Goal: Information Seeking & Learning: Learn about a topic

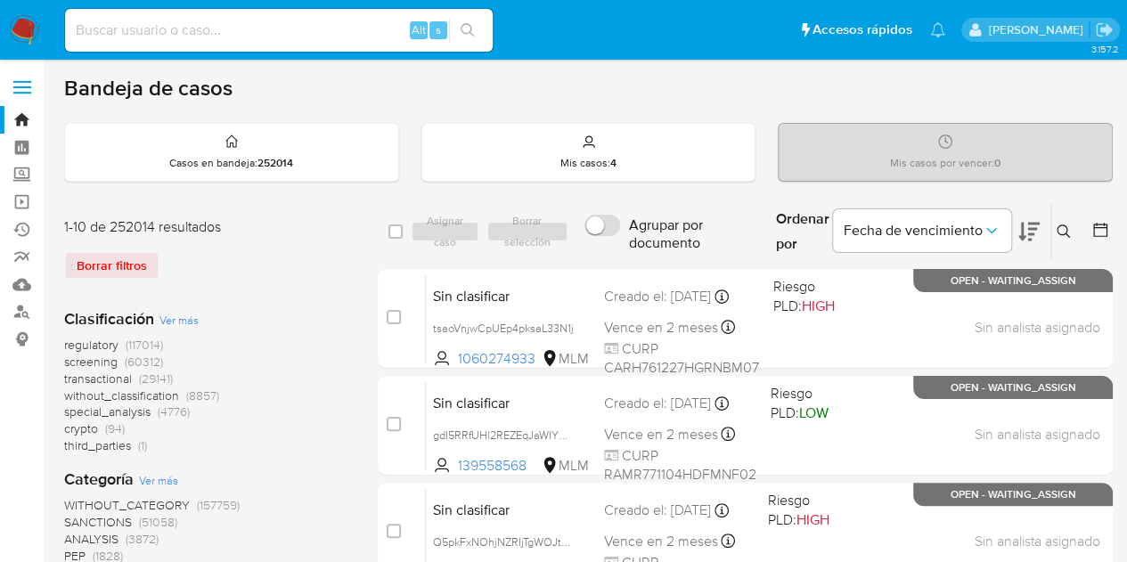
click at [136, 41] on input at bounding box center [278, 30] width 427 height 23
paste input "1824160523"
type input "1824160523"
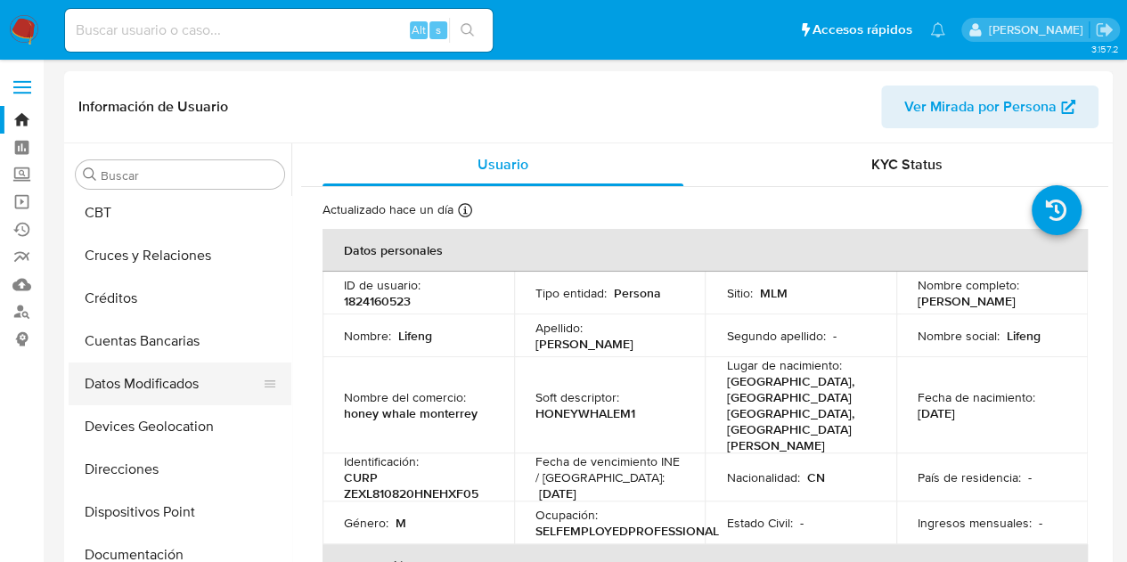
scroll to position [178, 0]
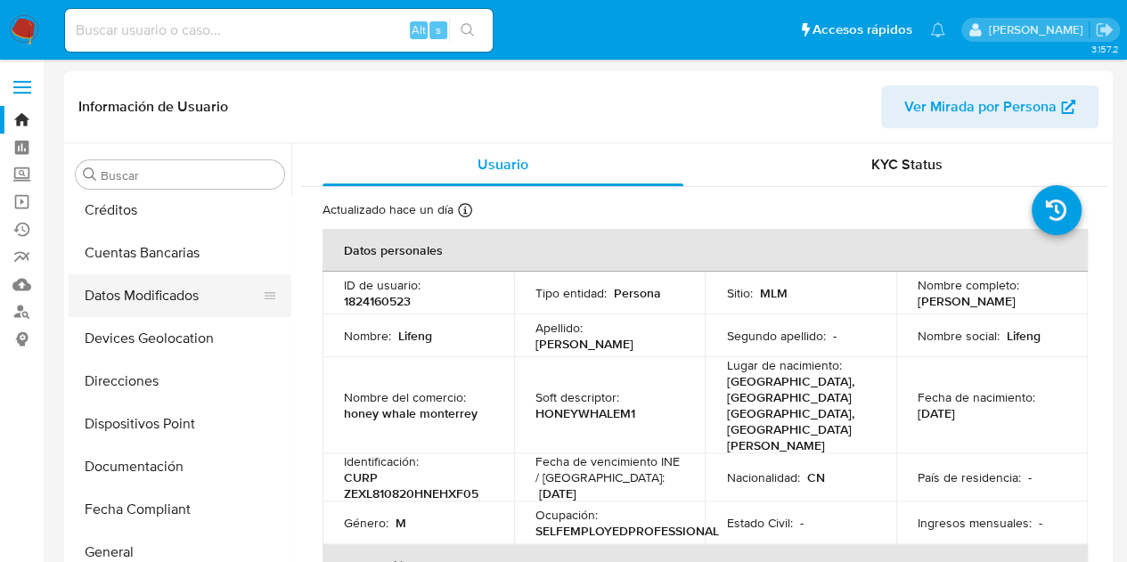
select select "10"
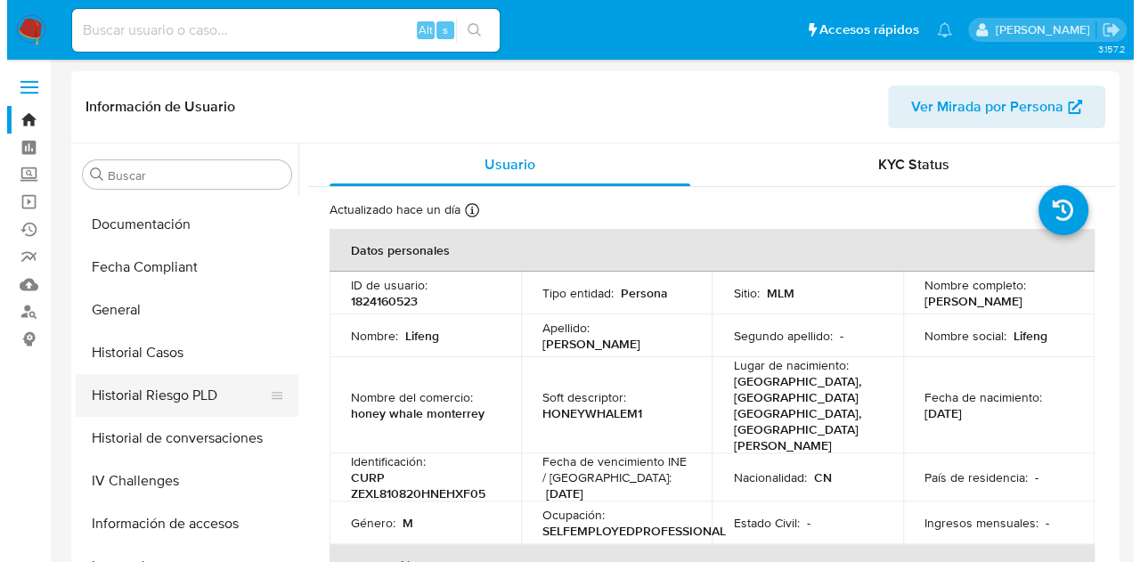
scroll to position [445, 0]
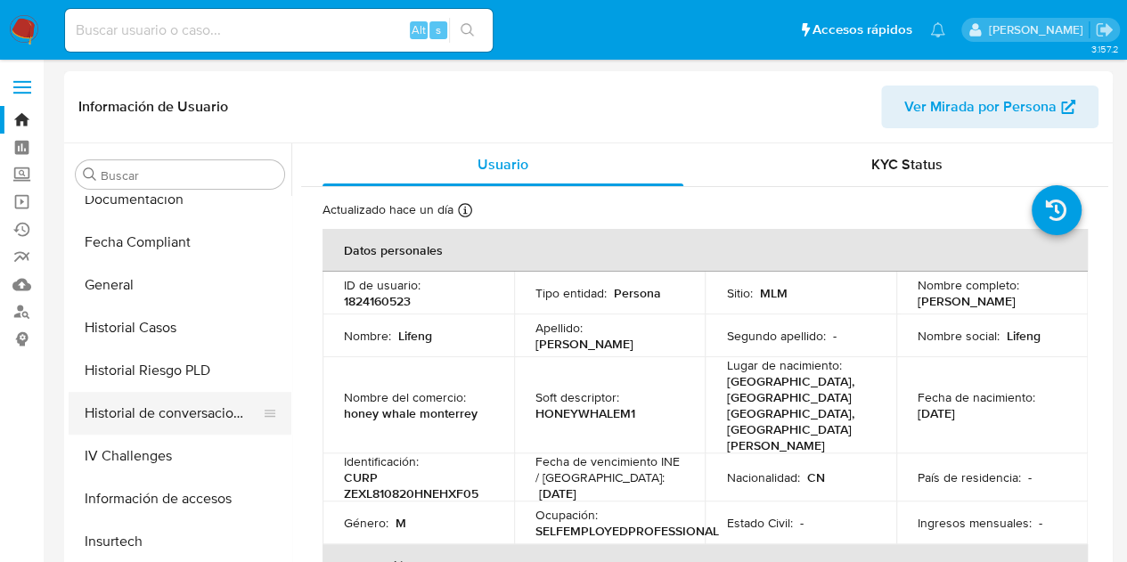
click at [157, 427] on button "Historial de conversaciones" at bounding box center [173, 413] width 208 height 43
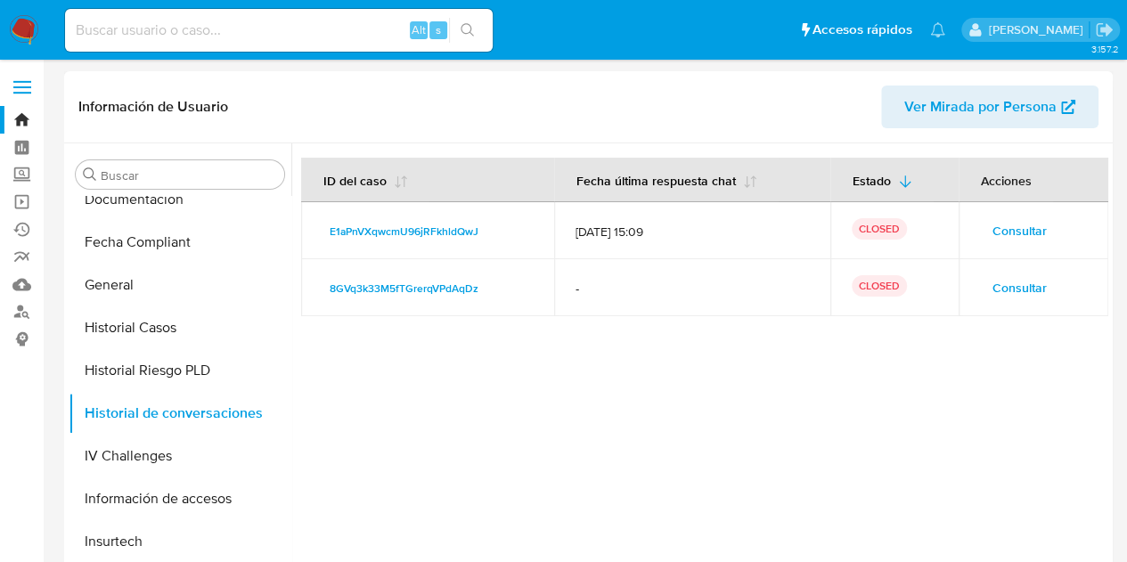
click at [992, 240] on span "Consultar" at bounding box center [1019, 230] width 54 height 25
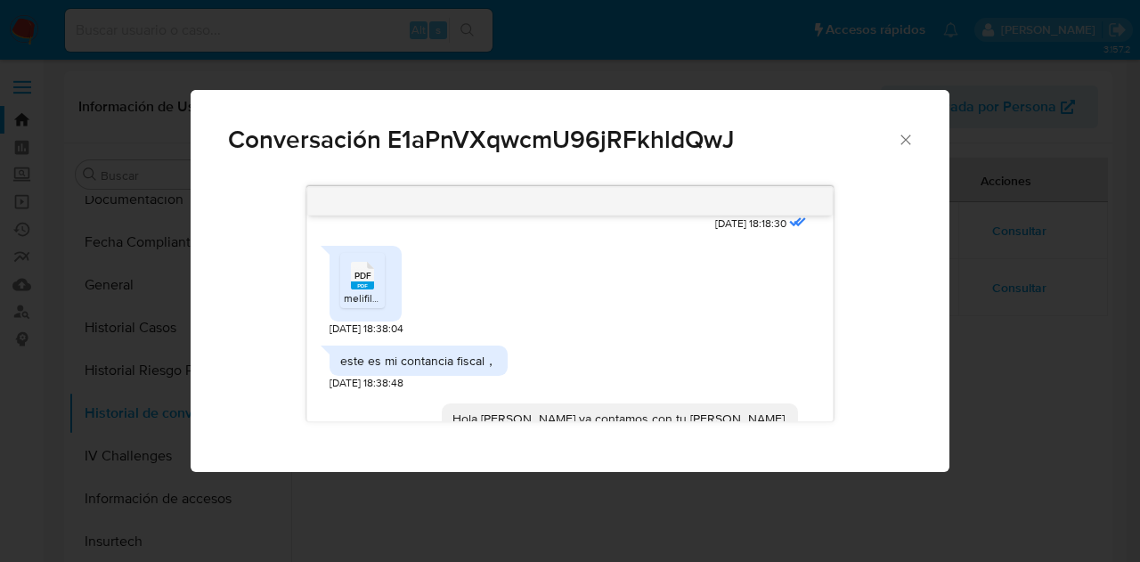
click at [355, 290] on span "melifile3691969875235933557.pdf" at bounding box center [427, 297] width 166 height 15
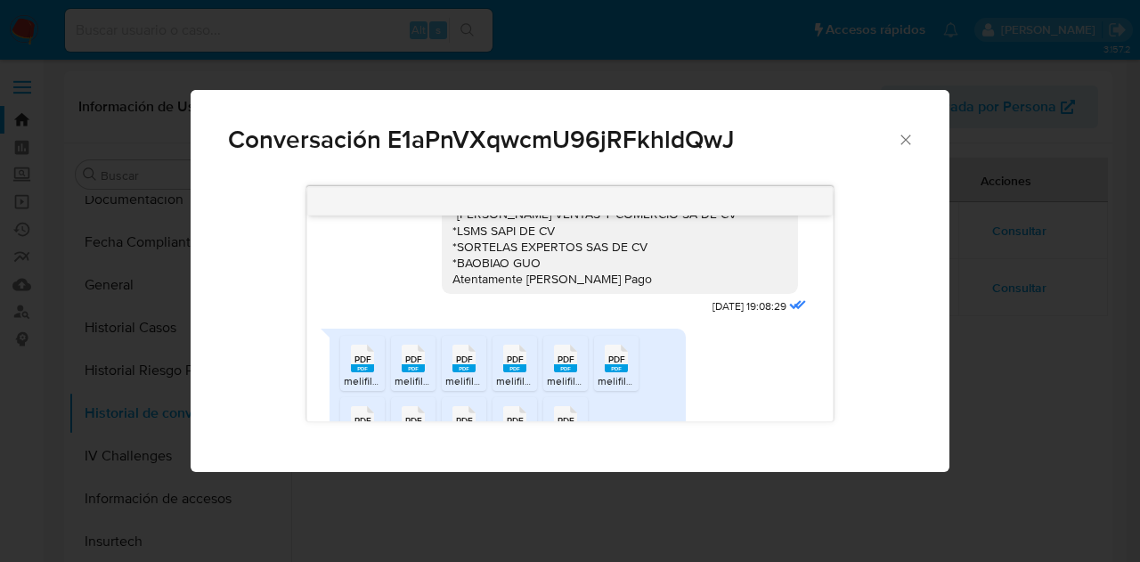
scroll to position [891, 0]
click at [364, 366] on rect "Comunicación" at bounding box center [362, 370] width 23 height 8
click at [407, 355] on span "PDF" at bounding box center [413, 361] width 17 height 12
drag, startPoint x: 466, startPoint y: 323, endPoint x: 490, endPoint y: 325, distance: 24.1
click at [466, 355] on span "PDF" at bounding box center [464, 361] width 17 height 12
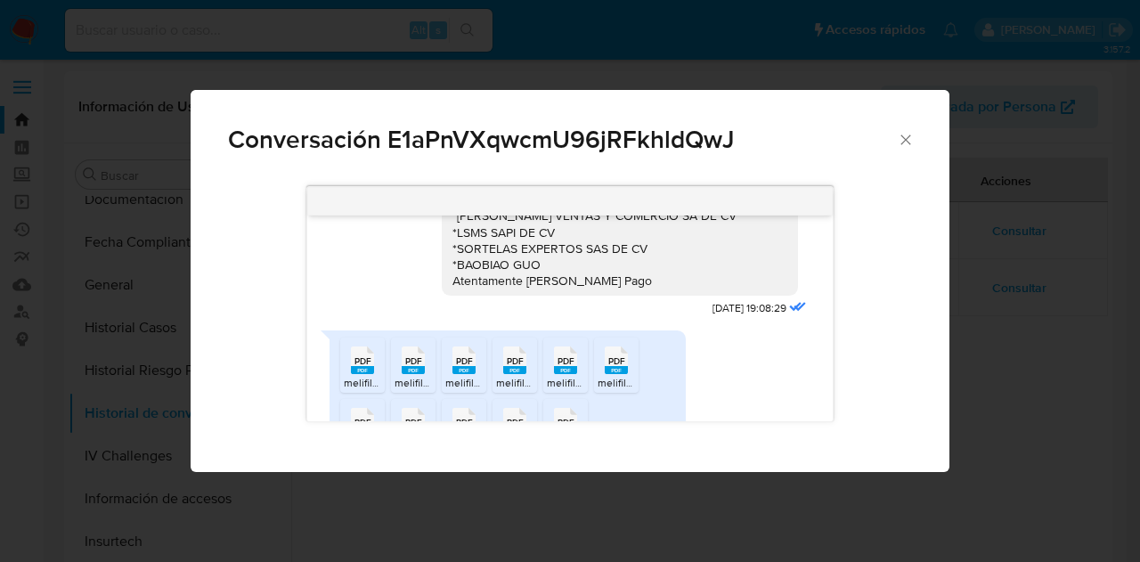
click at [511, 355] on span "PDF" at bounding box center [515, 361] width 17 height 12
drag, startPoint x: 561, startPoint y: 332, endPoint x: 588, endPoint y: 336, distance: 27.0
click at [561, 355] on span "PDF" at bounding box center [565, 361] width 17 height 12
click at [638, 338] on li "PDF PDF melifile3045173761854810509.pdf" at bounding box center [616, 365] width 45 height 55
drag, startPoint x: 367, startPoint y: 386, endPoint x: 427, endPoint y: 386, distance: 59.7
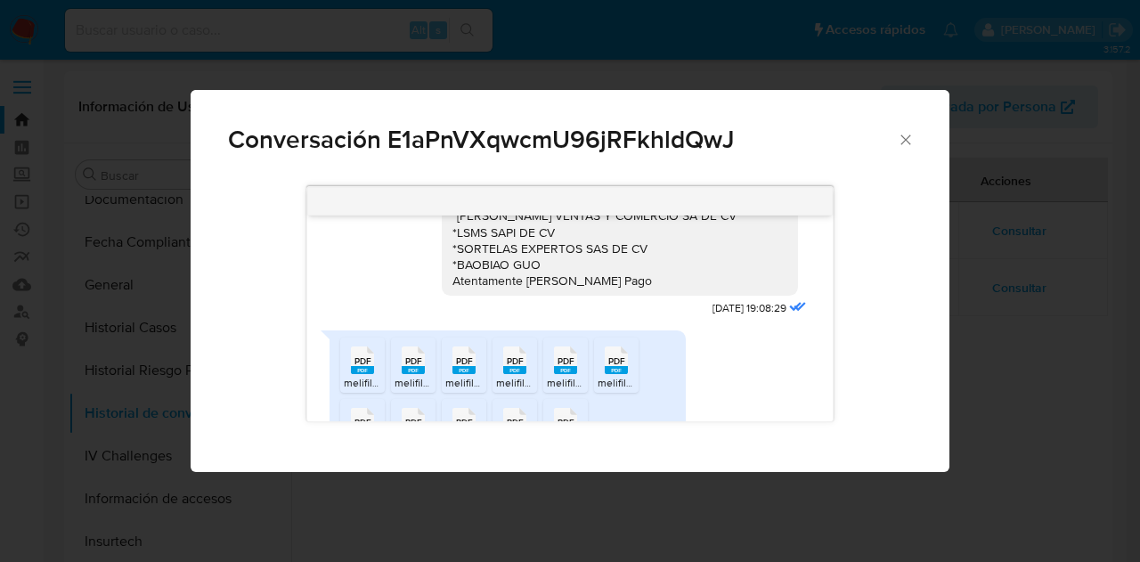
click at [367, 417] on span "PDF" at bounding box center [362, 423] width 17 height 12
drag, startPoint x: 429, startPoint y: 386, endPoint x: 447, endPoint y: 386, distance: 17.8
click at [429, 403] on div "PDF PDF" at bounding box center [413, 420] width 37 height 35
click at [463, 417] on span "PDF" at bounding box center [464, 423] width 17 height 12
click at [500, 403] on div "PDF PDF" at bounding box center [514, 420] width 37 height 35
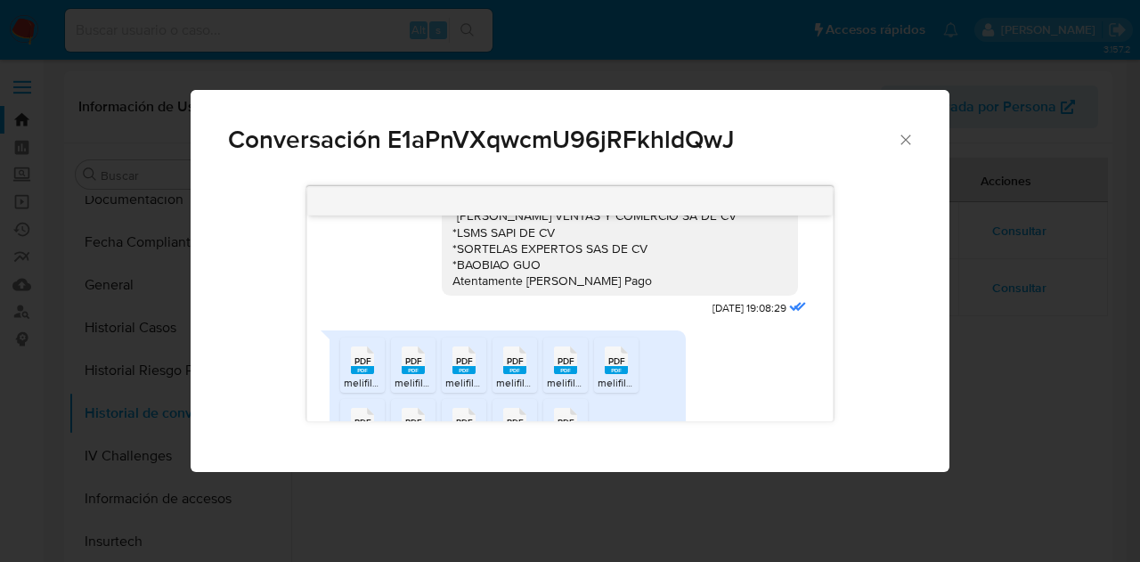
click at [566, 417] on span "PDF" at bounding box center [565, 423] width 17 height 12
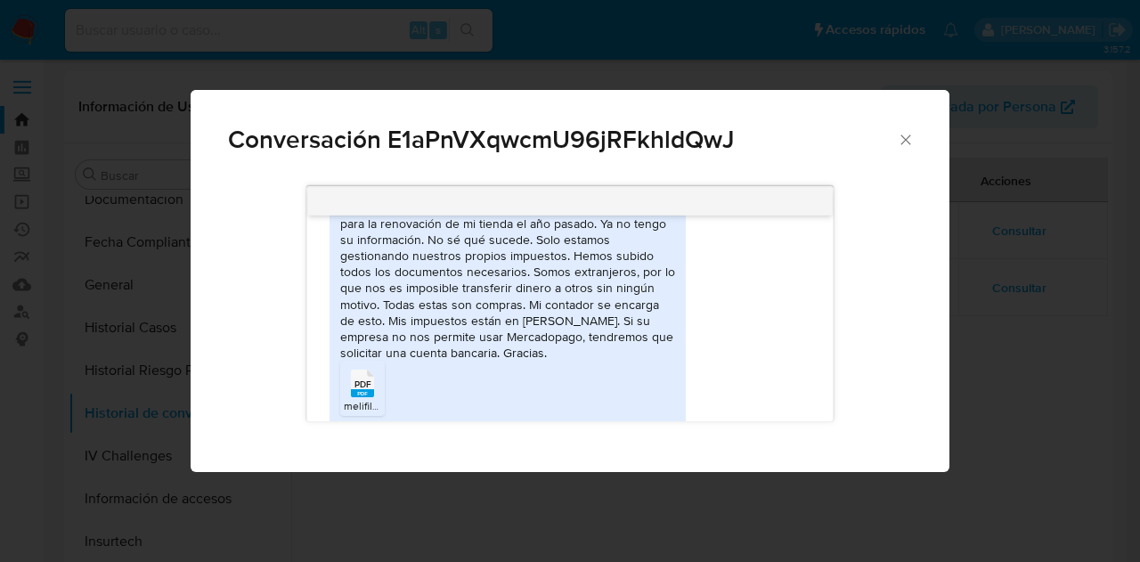
scroll to position [1373, 0]
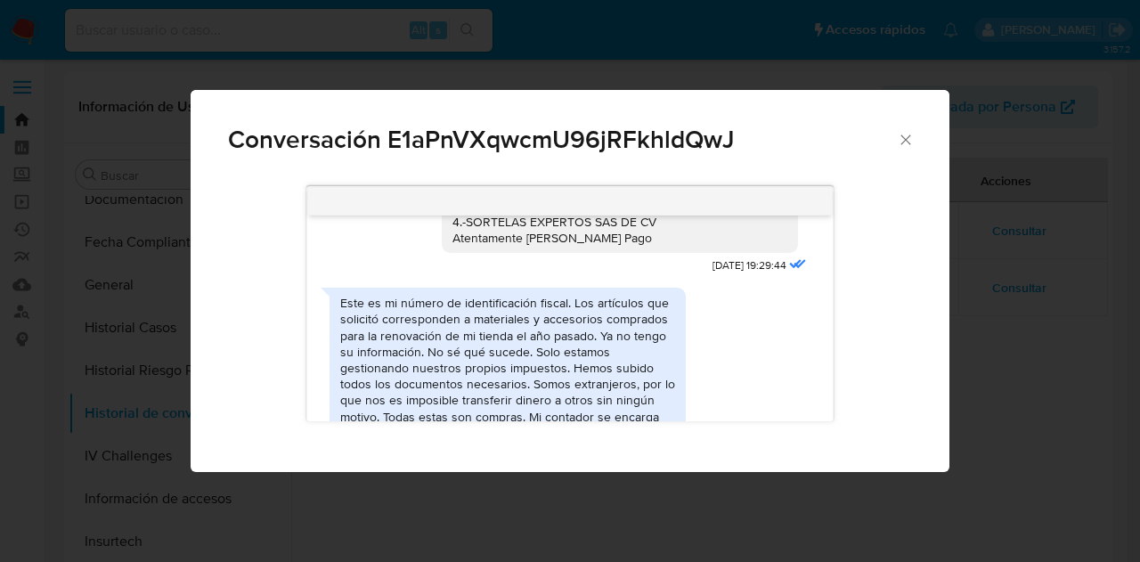
click at [342, 296] on div "Este es mi número de identificación fiscal. Los artículos que solicitó correspo…" at bounding box center [507, 384] width 335 height 178
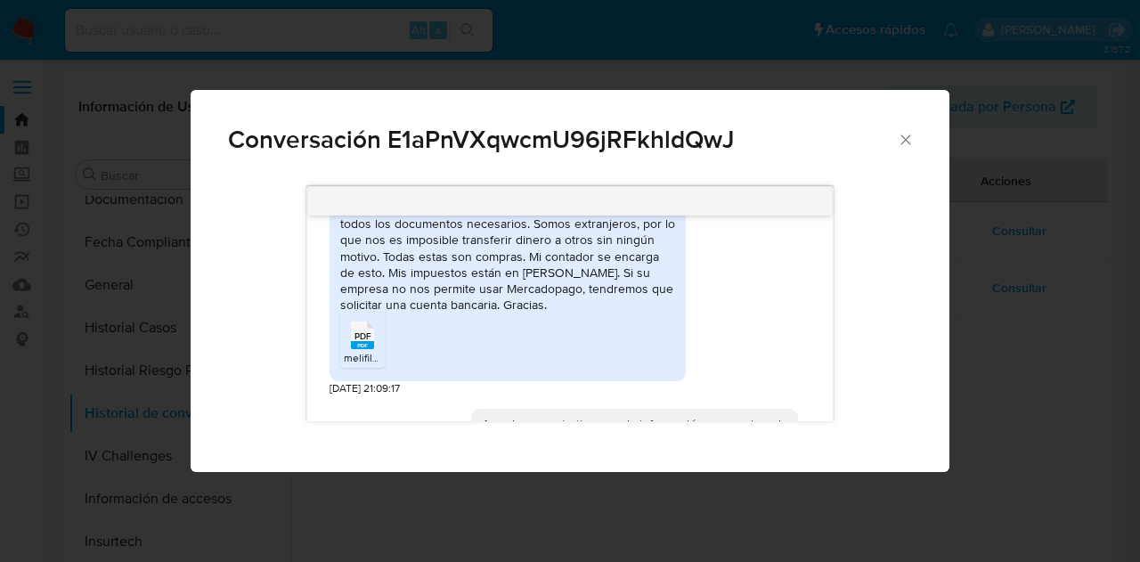
scroll to position [1551, 0]
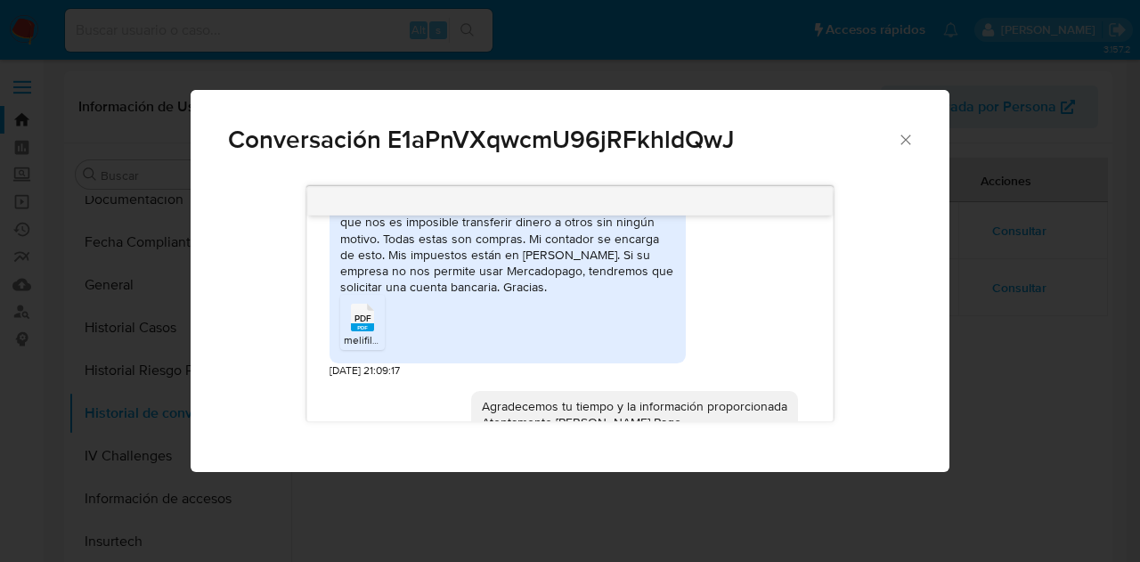
click at [354, 313] on span "PDF" at bounding box center [362, 319] width 17 height 12
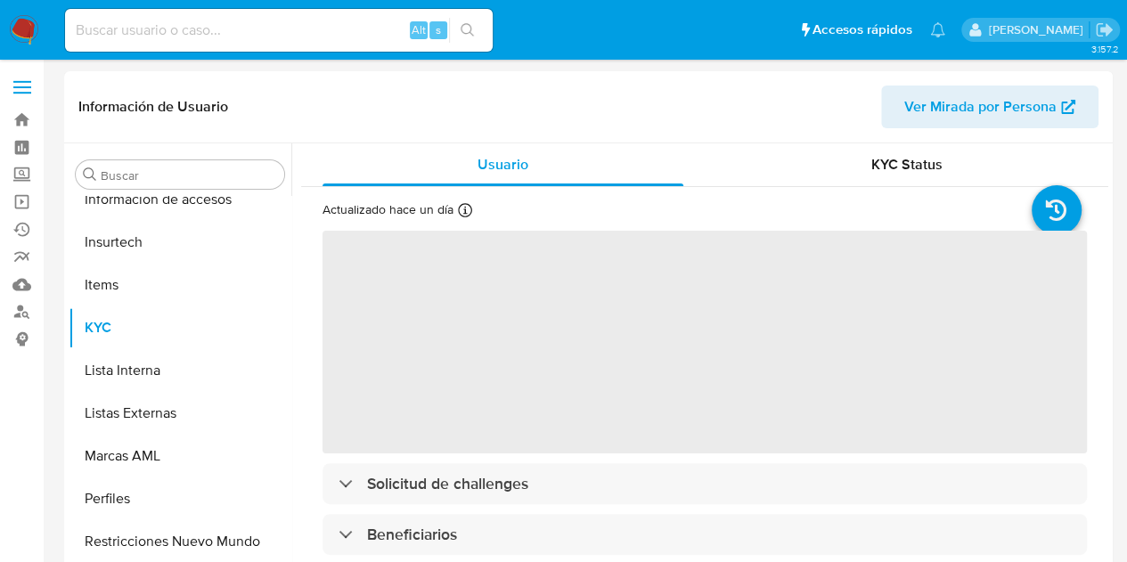
scroll to position [752, 0]
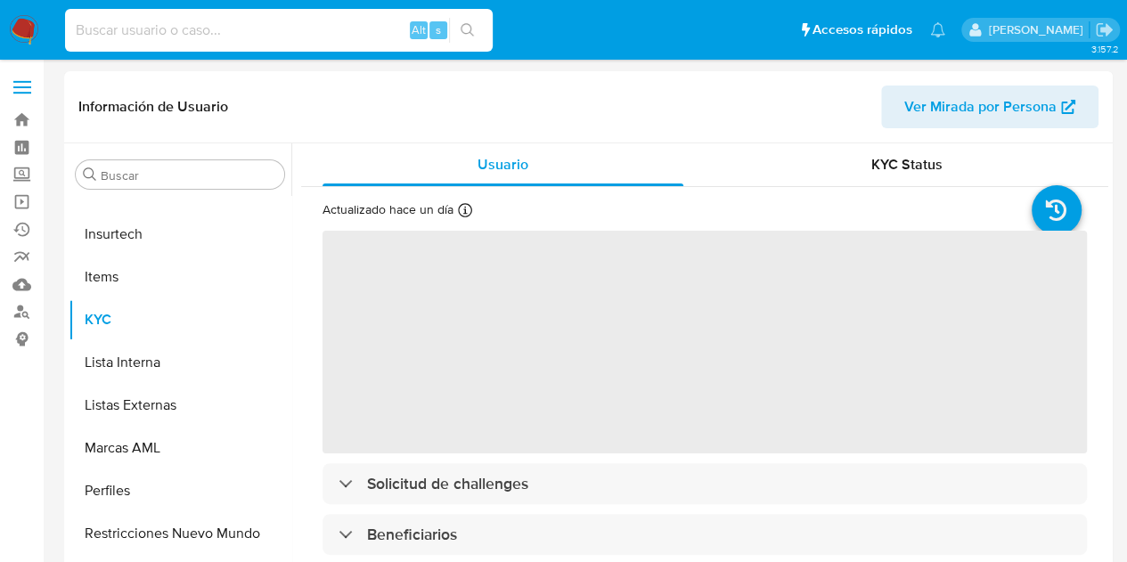
click at [194, 34] on input at bounding box center [278, 30] width 427 height 23
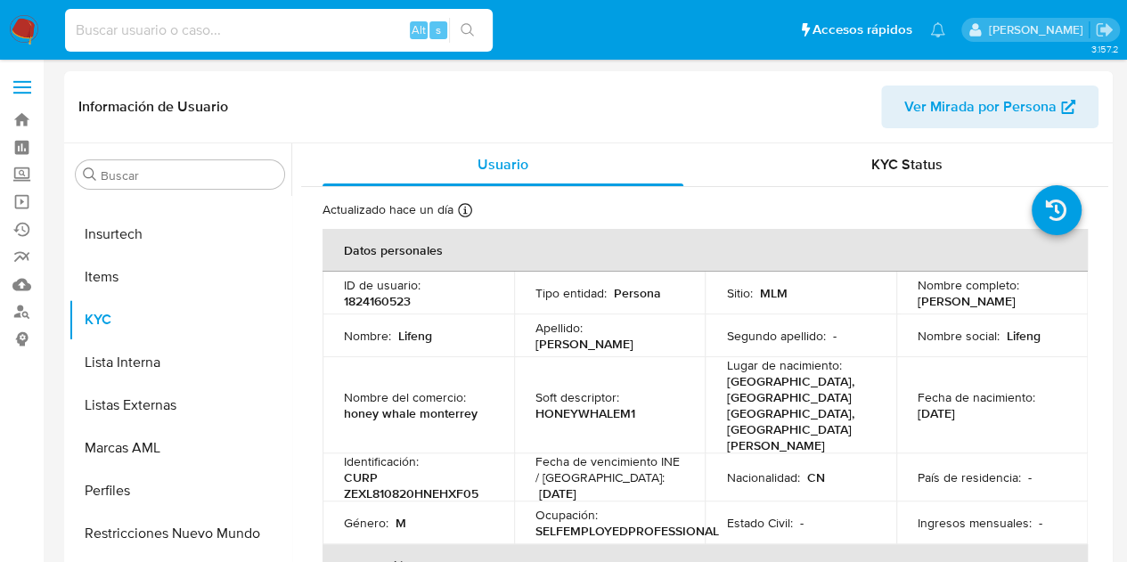
paste input "520418399"
type input "520418399"
select select "10"
type input "520418399"
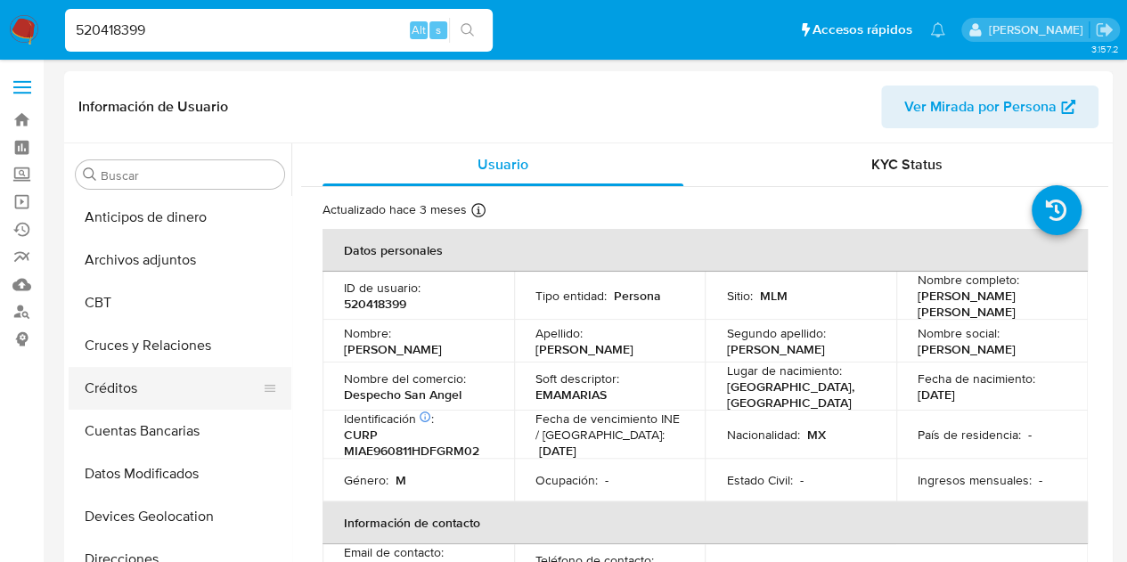
select select "10"
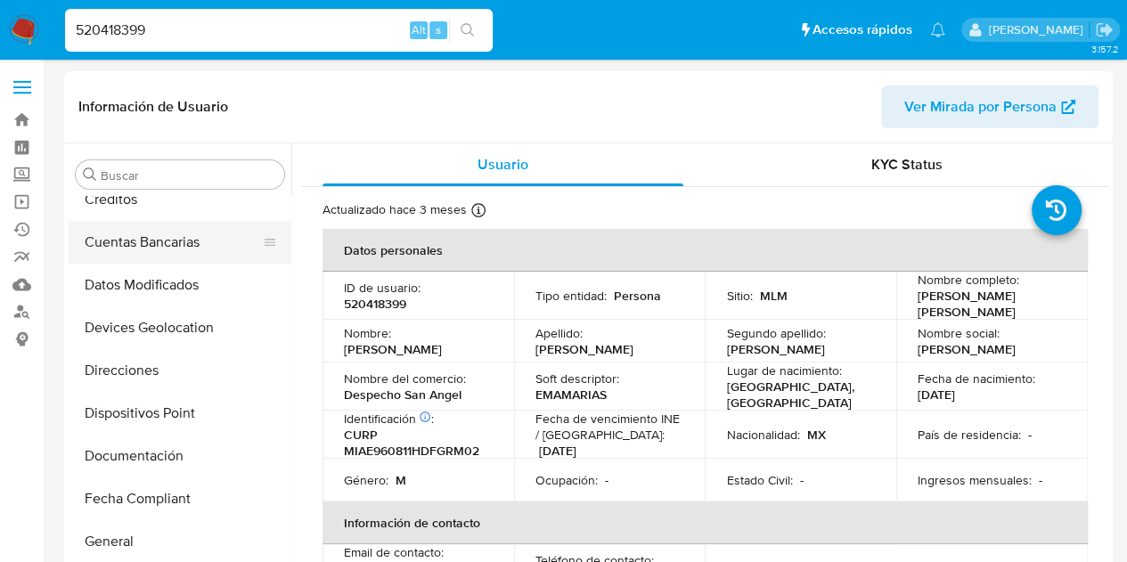
scroll to position [267, 0]
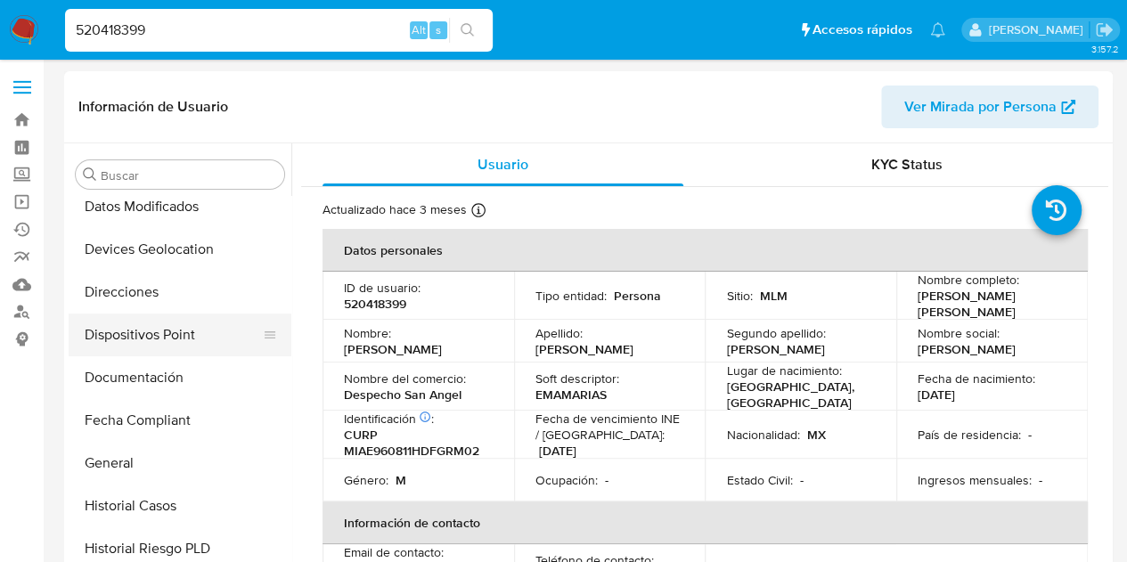
click at [159, 348] on button "Dispositivos Point" at bounding box center [173, 334] width 208 height 43
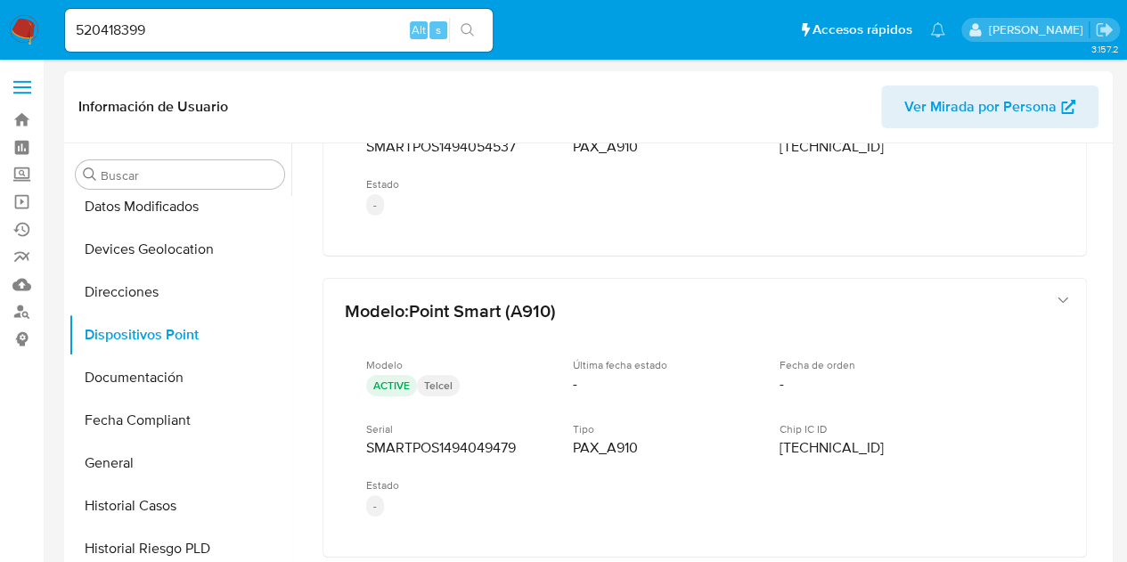
scroll to position [1151, 0]
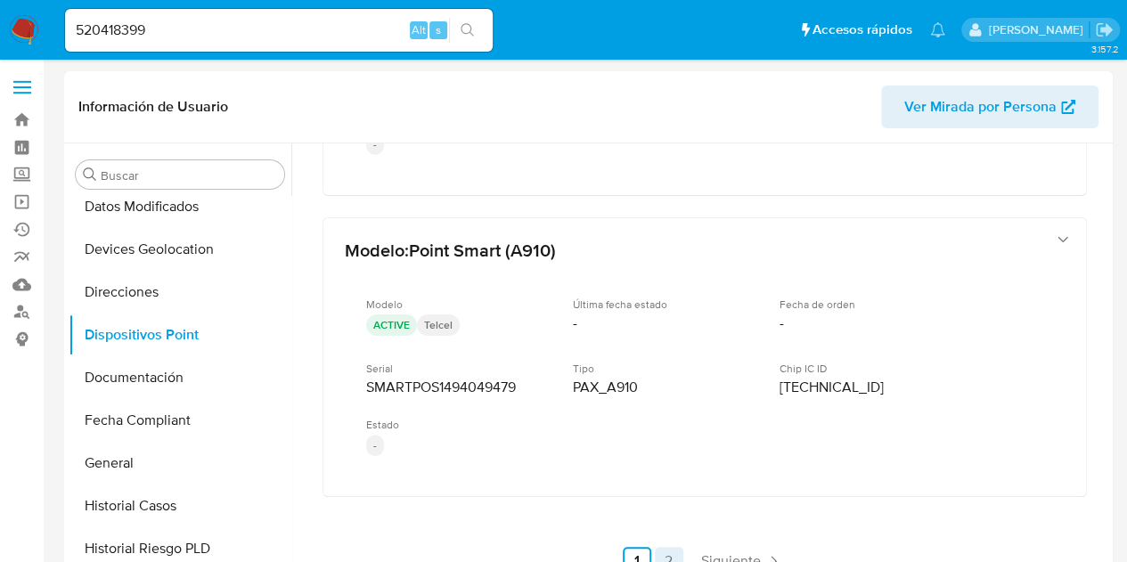
click at [663, 554] on link "2" at bounding box center [669, 561] width 28 height 28
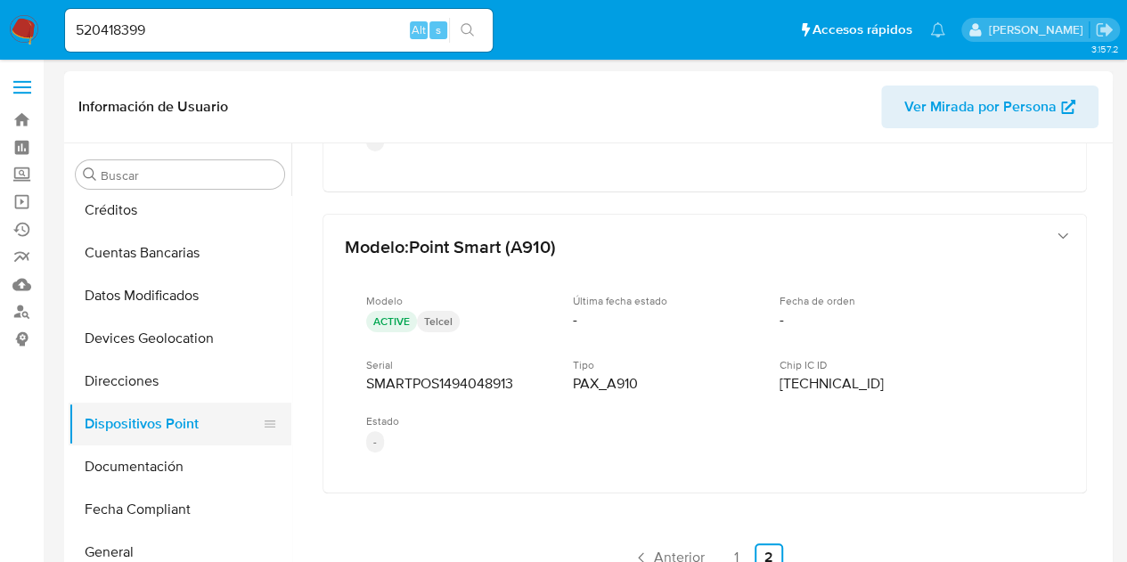
scroll to position [356, 0]
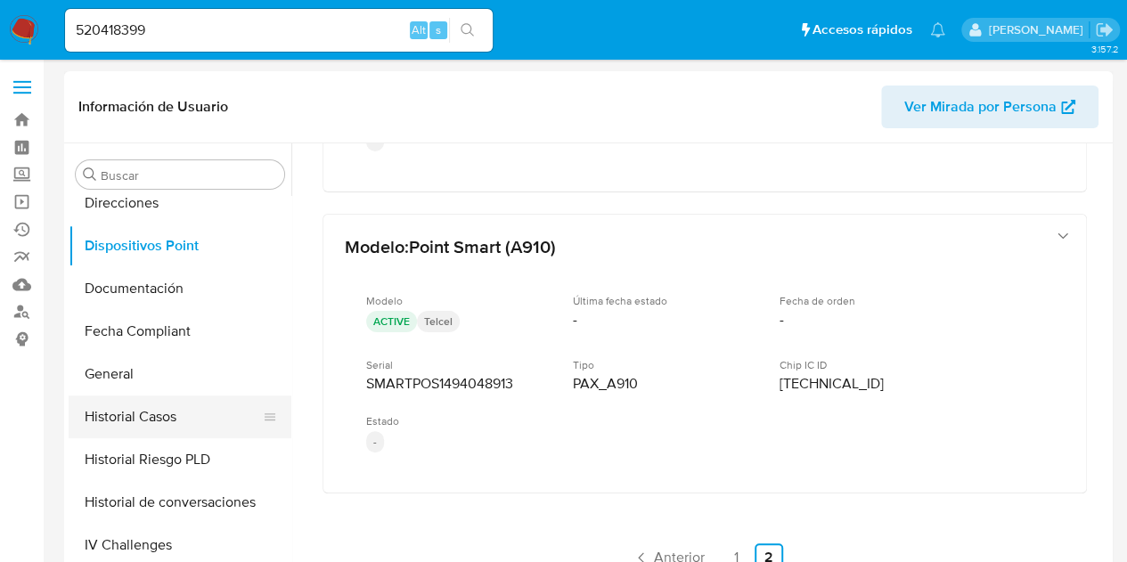
click at [148, 420] on button "Historial Casos" at bounding box center [173, 416] width 208 height 43
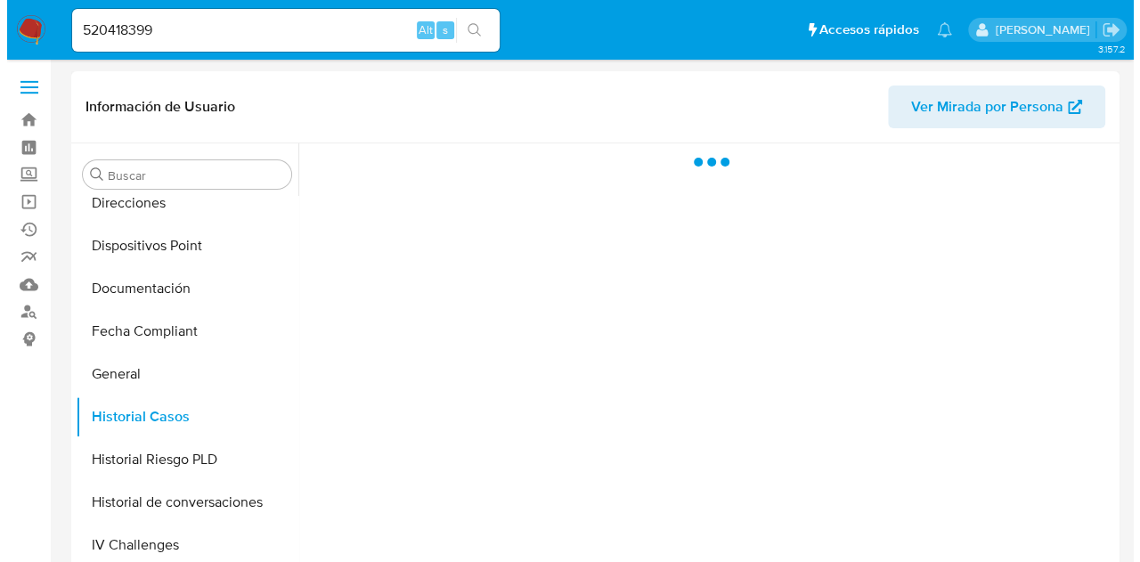
scroll to position [0, 0]
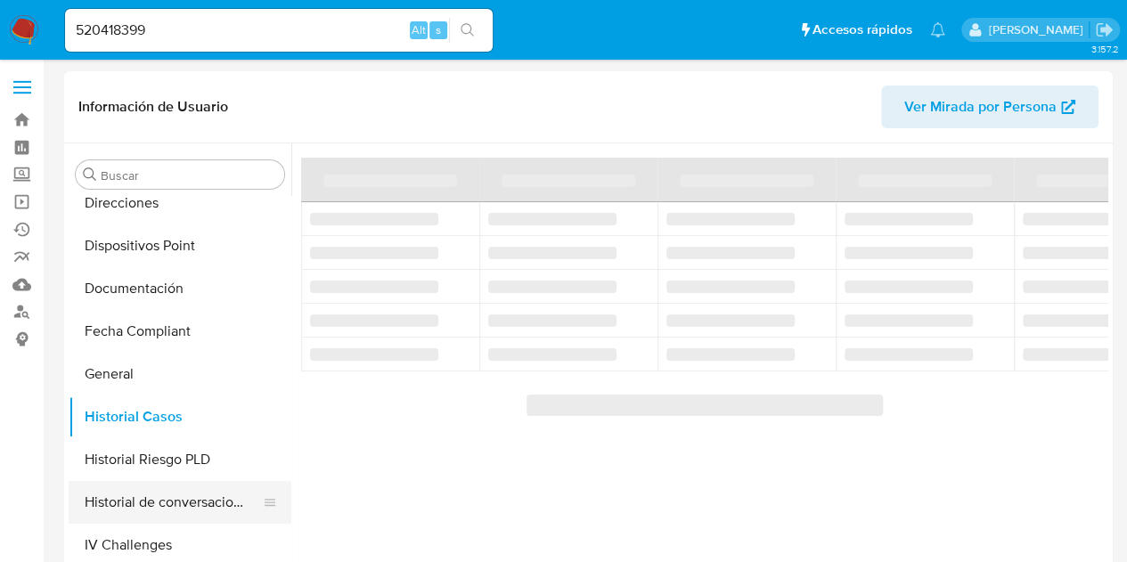
click at [180, 494] on button "Historial de conversaciones" at bounding box center [173, 502] width 208 height 43
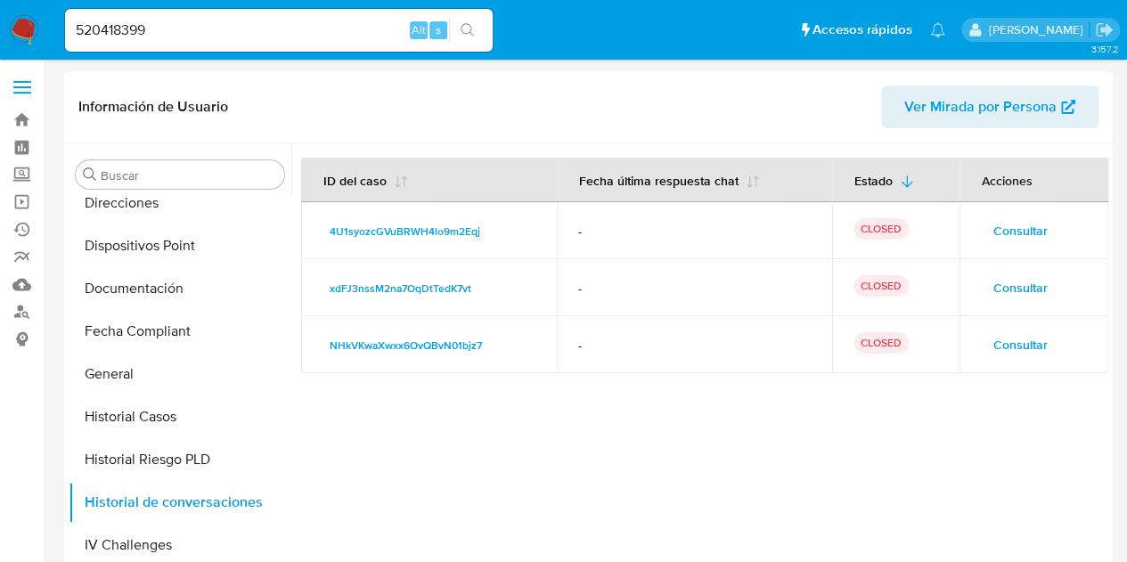
click at [1001, 236] on span "Consultar" at bounding box center [1020, 230] width 54 height 25
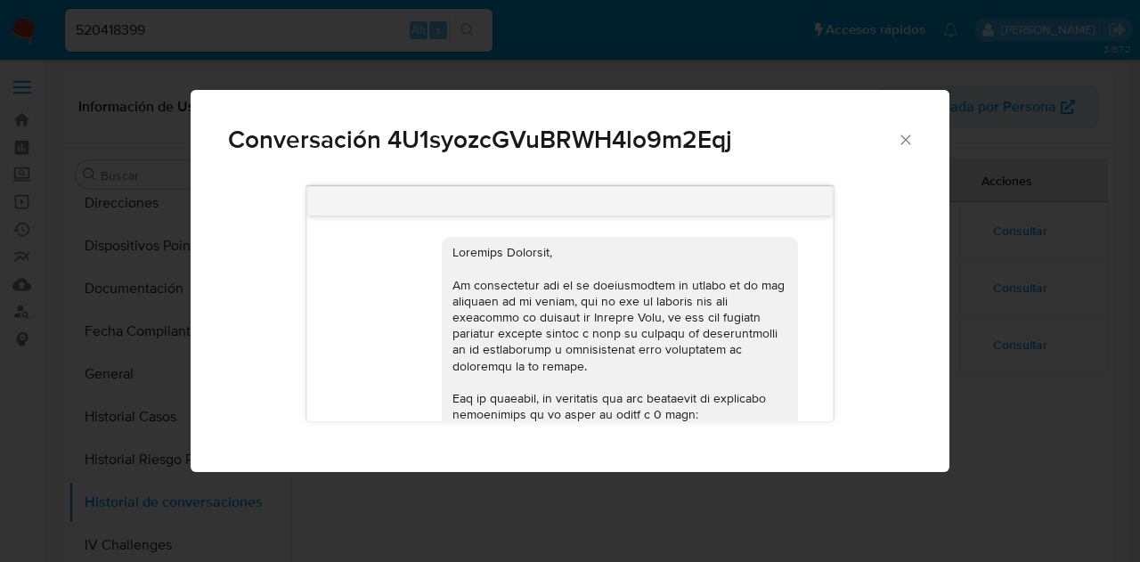
scroll to position [691, 0]
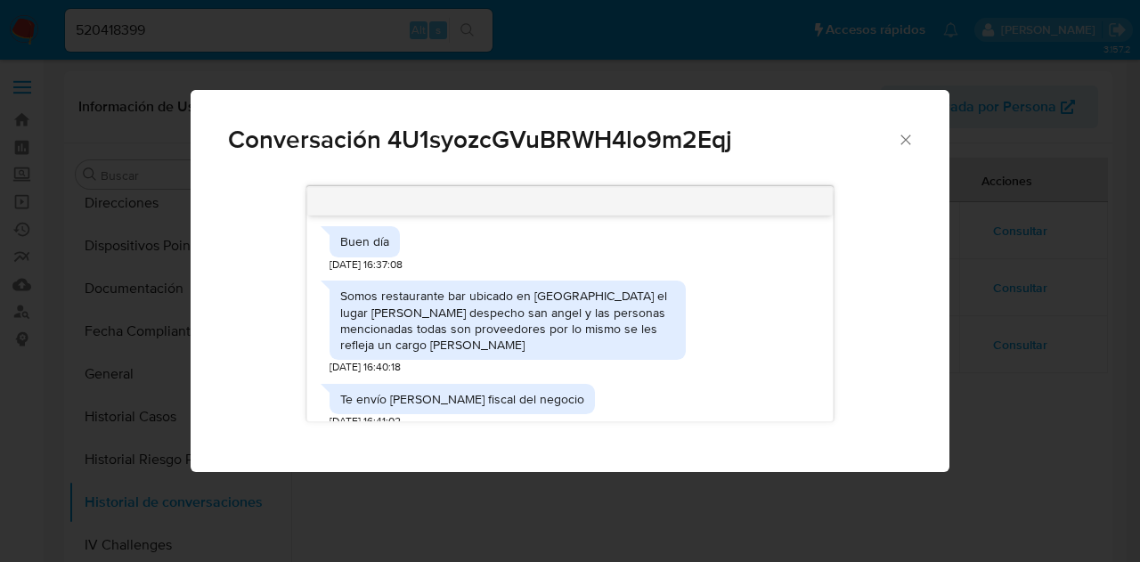
click at [908, 137] on icon "Cerrar" at bounding box center [905, 139] width 10 height 10
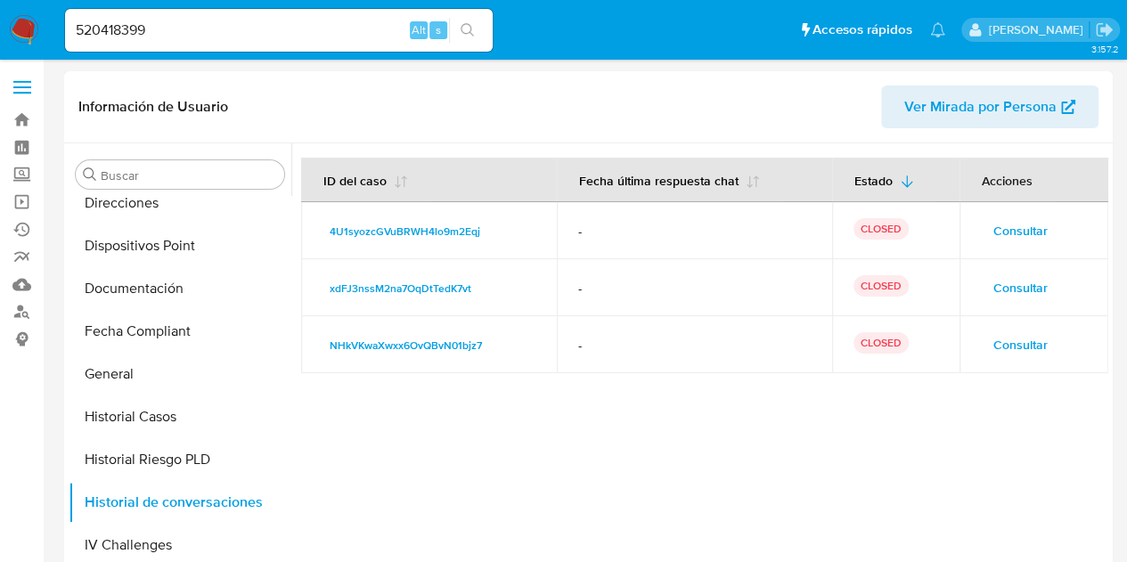
click at [993, 288] on span "Consultar" at bounding box center [1020, 287] width 54 height 25
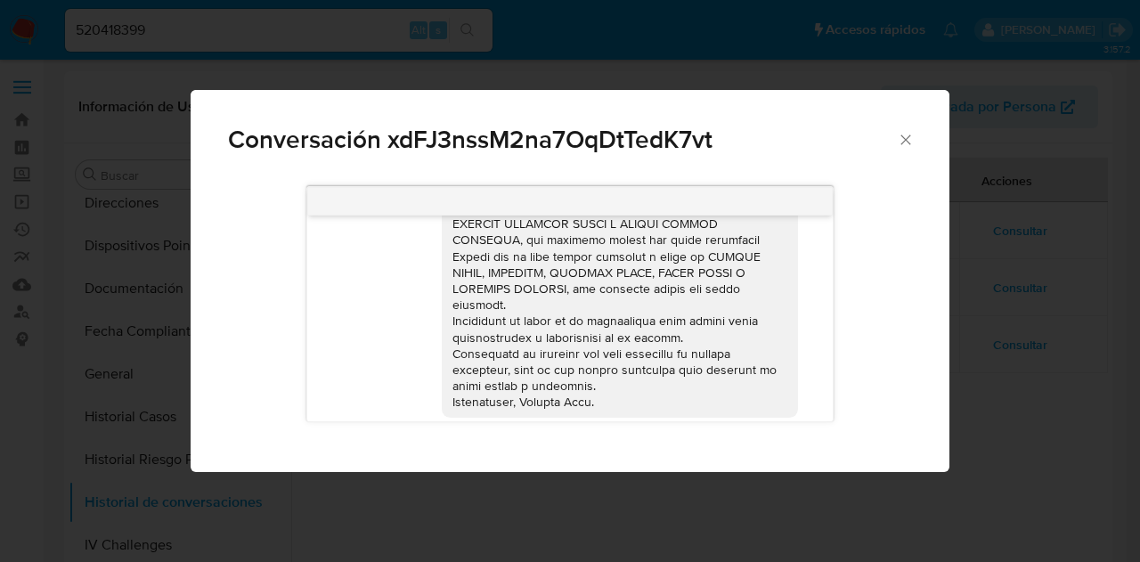
scroll to position [301, 0]
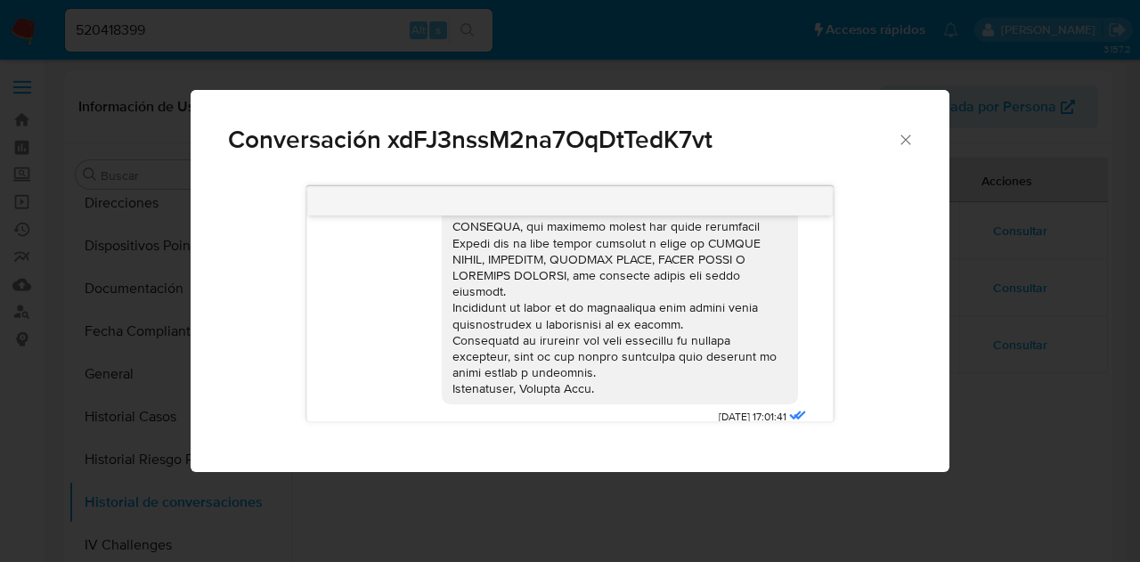
click at [894, 141] on span "Conversación xdFJ3nssM2na7OqDtTedK7vt" at bounding box center [562, 139] width 669 height 25
click at [899, 141] on icon "Cerrar" at bounding box center [906, 140] width 18 height 18
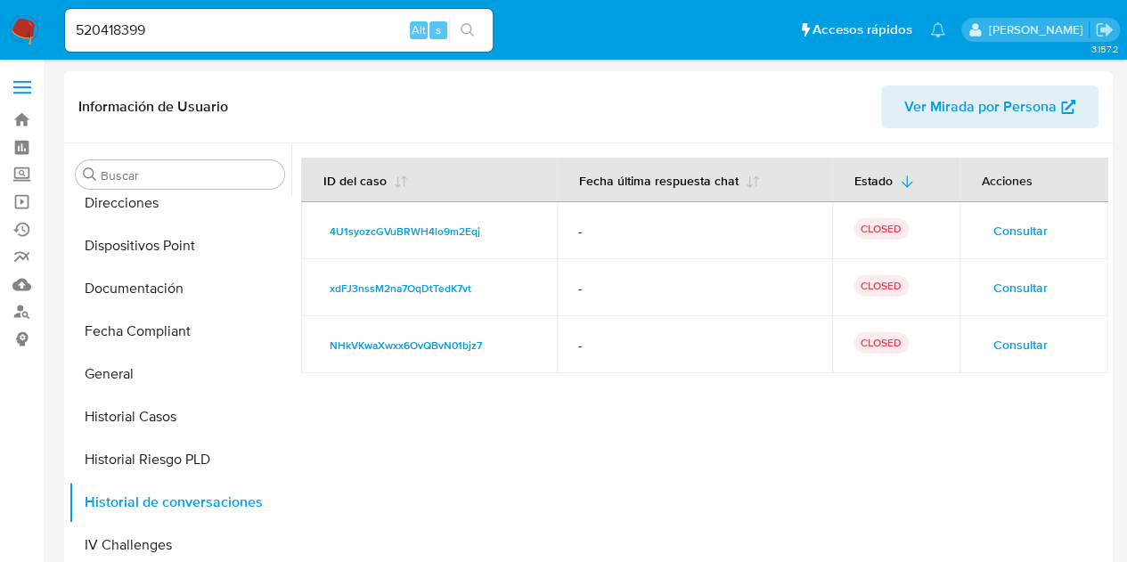
click at [1045, 354] on button "Consultar" at bounding box center [1019, 344] width 79 height 28
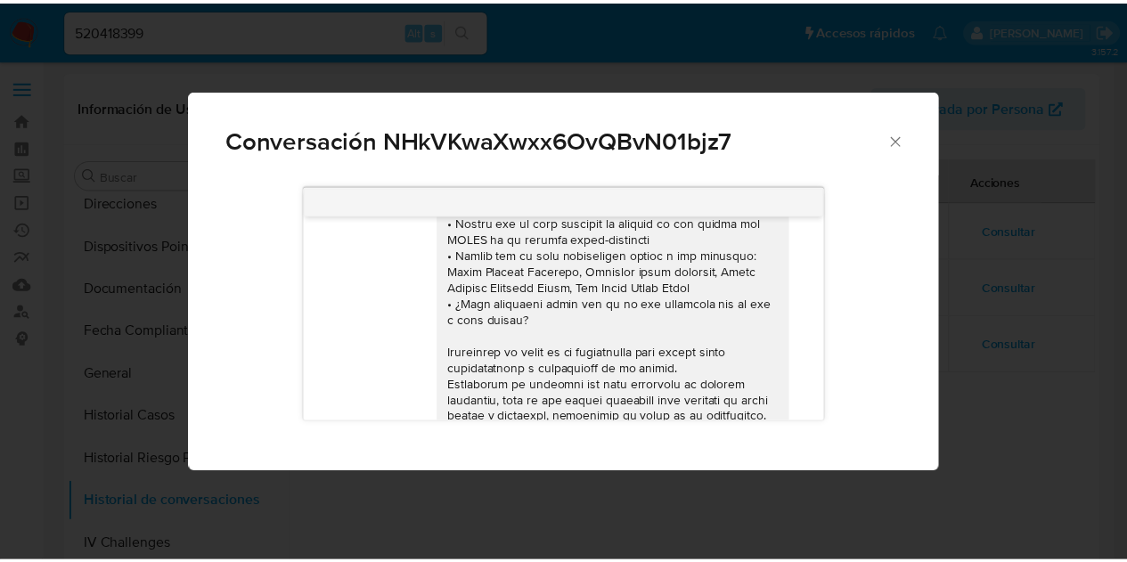
scroll to position [349, 0]
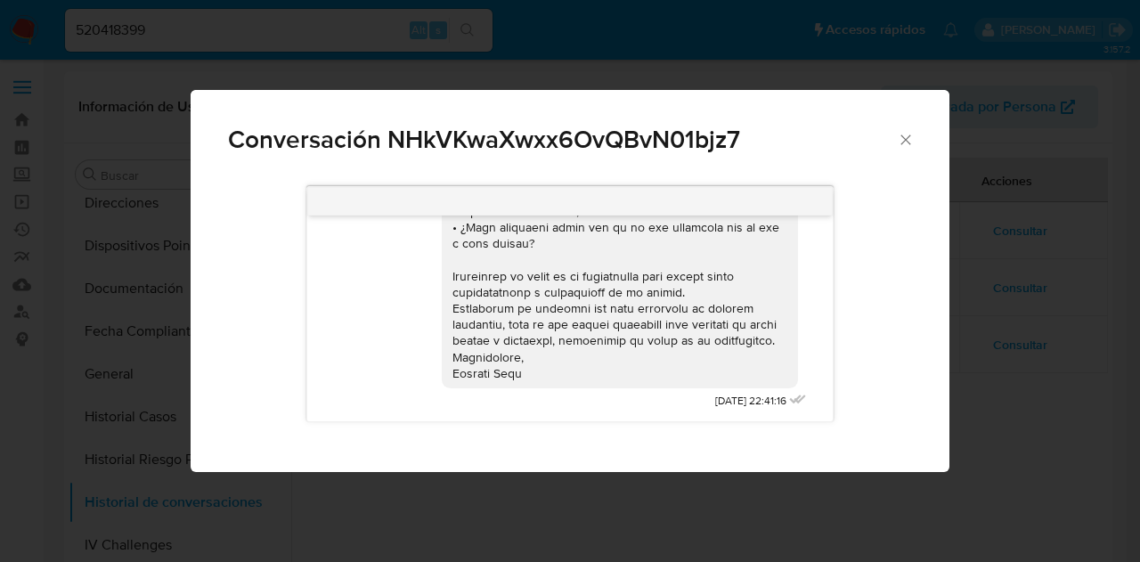
click at [905, 135] on icon "Cerrar" at bounding box center [906, 140] width 18 height 18
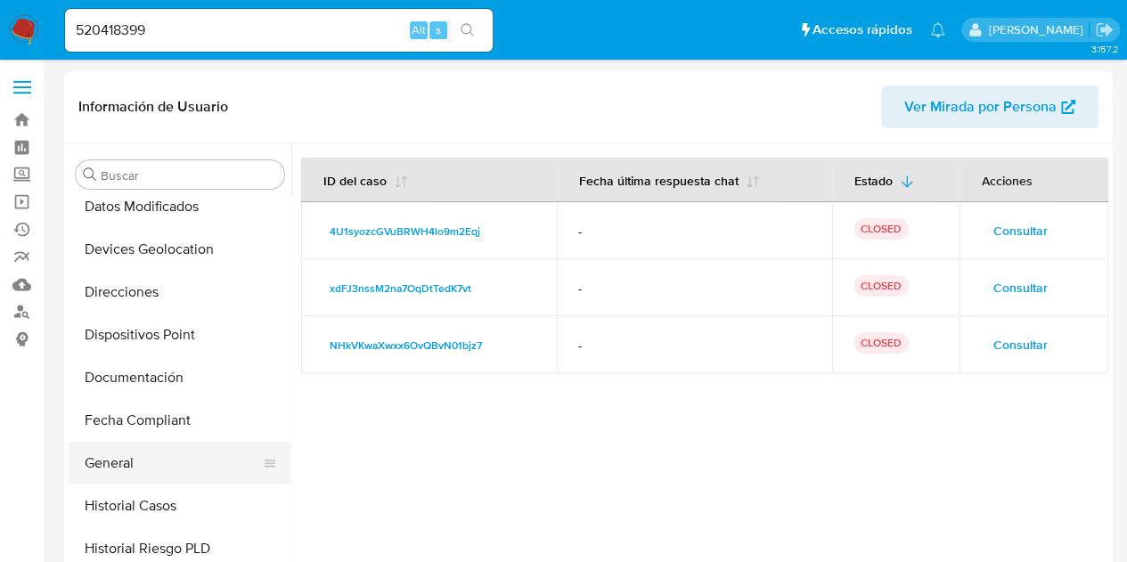
scroll to position [534, 0]
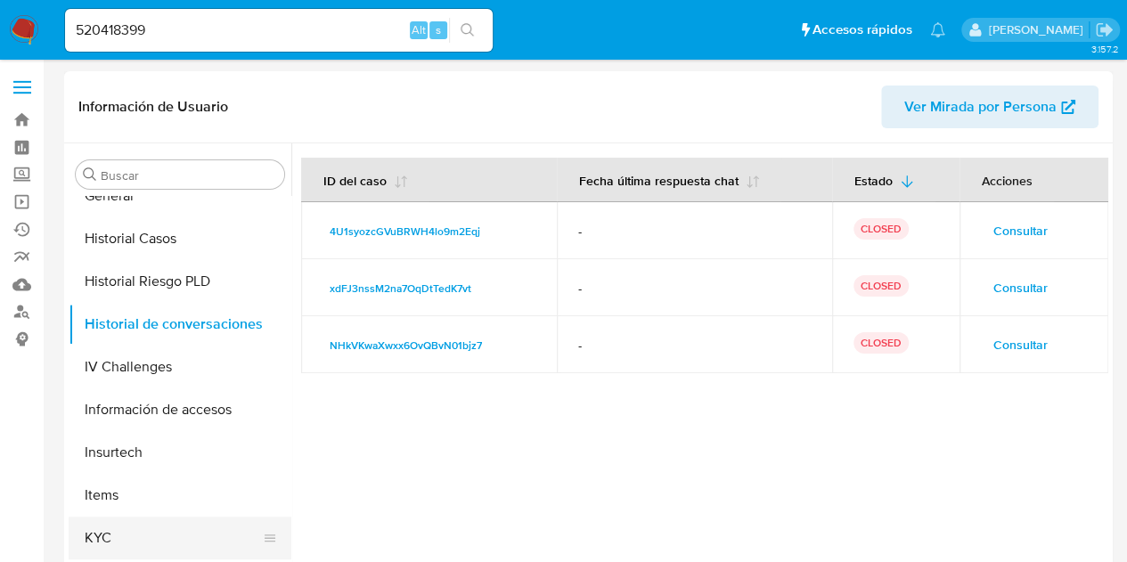
click at [115, 526] on button "KYC" at bounding box center [173, 538] width 208 height 43
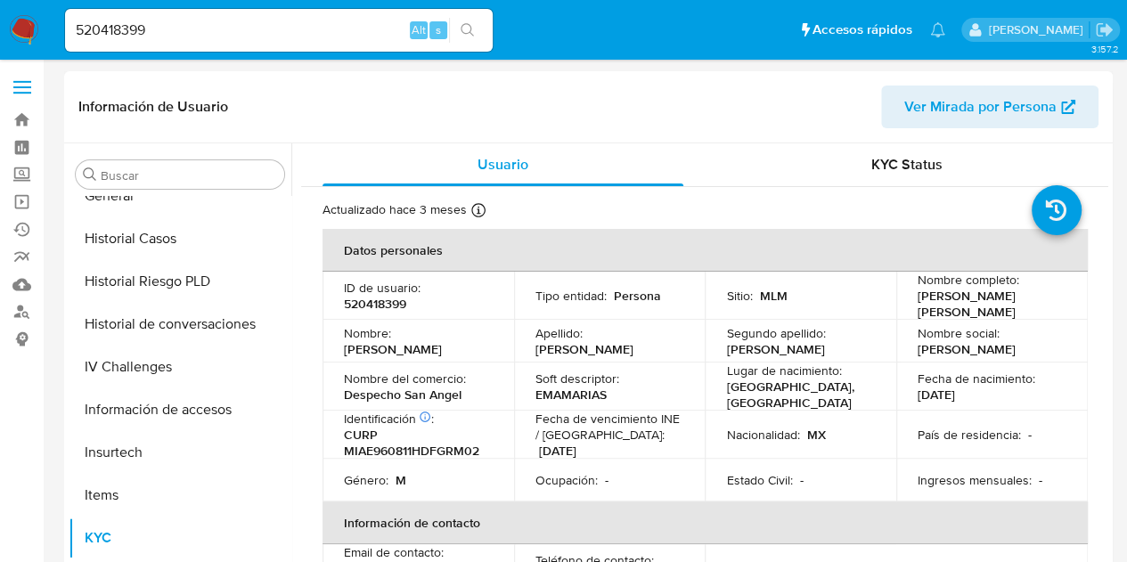
drag, startPoint x: 342, startPoint y: 384, endPoint x: 471, endPoint y: 380, distance: 129.2
click at [471, 380] on td "Nombre del comercio : Despecho San Angel" at bounding box center [417, 386] width 191 height 48
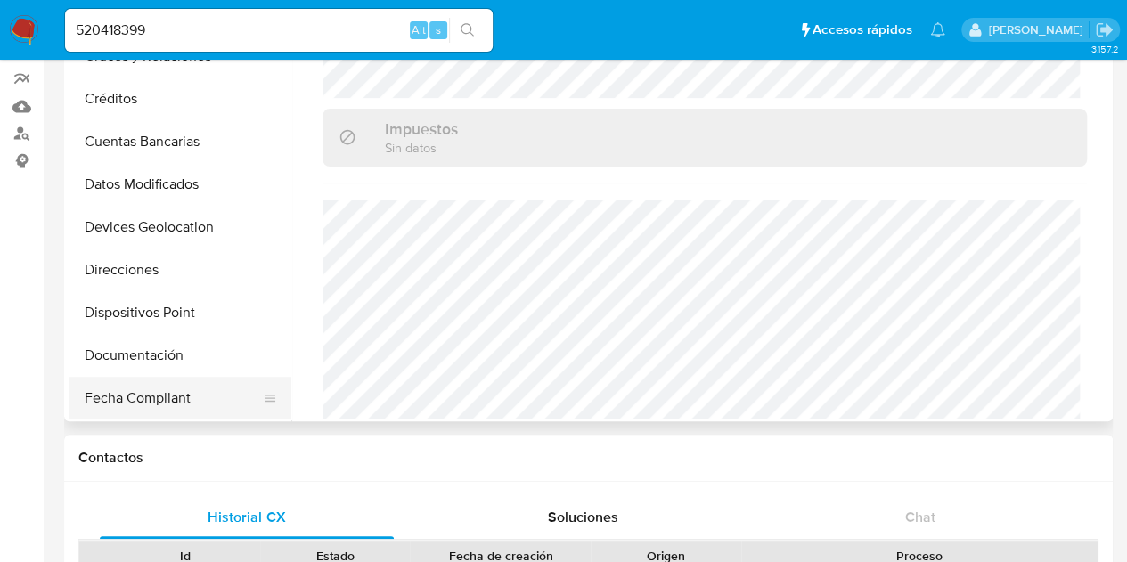
scroll to position [89, 0]
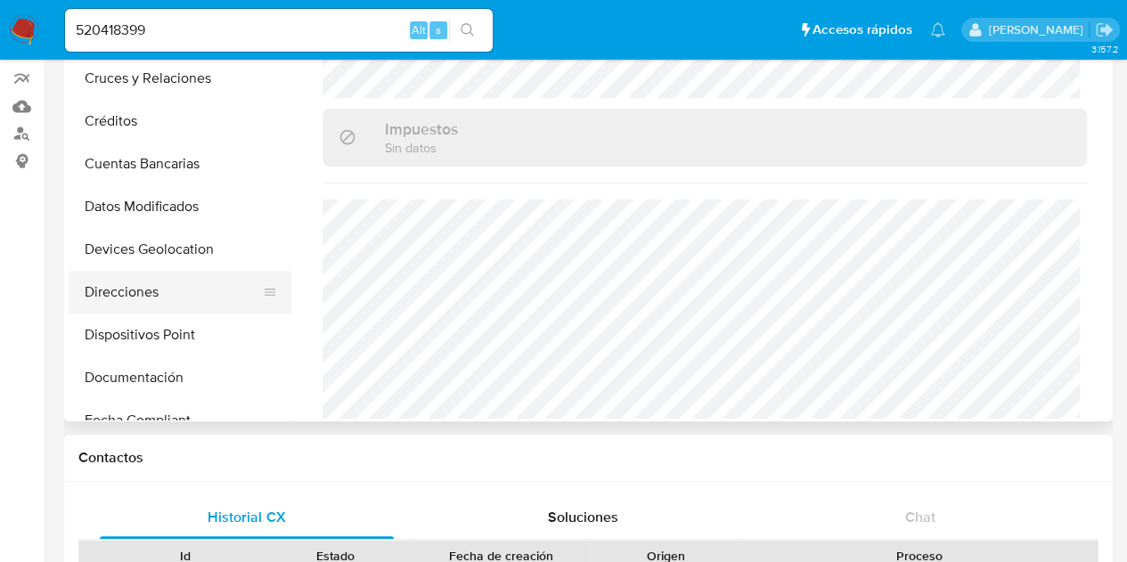
click at [142, 286] on button "Direcciones" at bounding box center [173, 292] width 208 height 43
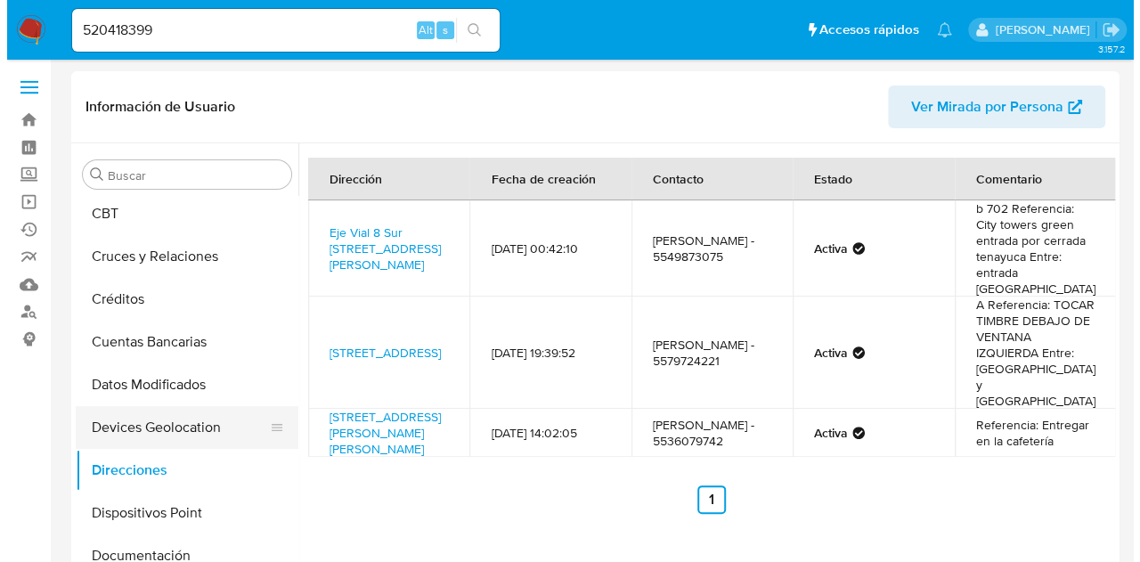
scroll to position [0, 0]
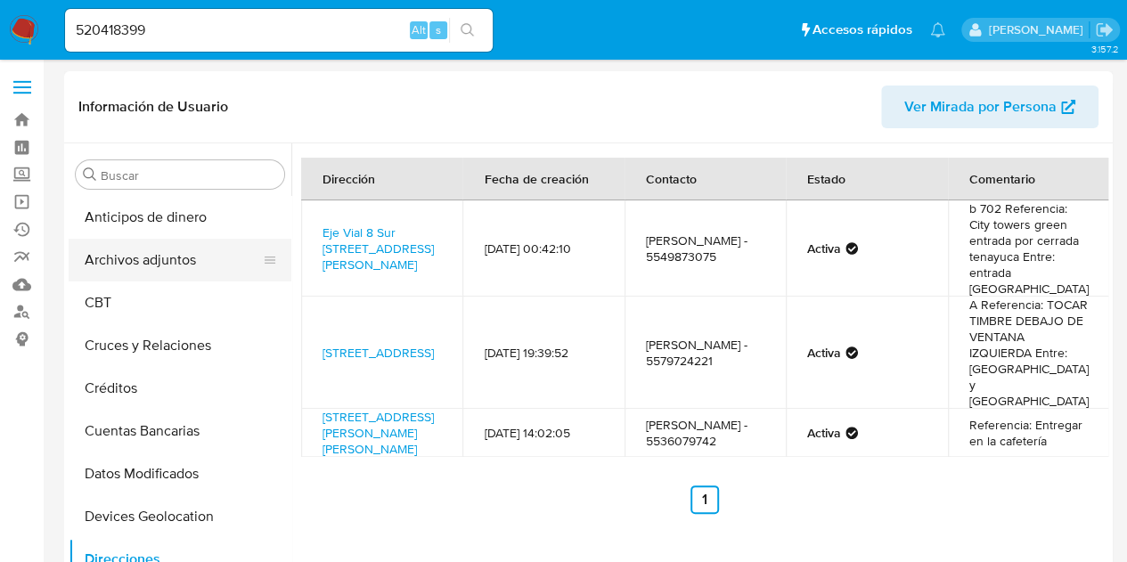
drag, startPoint x: 143, startPoint y: 268, endPoint x: 155, endPoint y: 273, distance: 12.8
click at [143, 268] on button "Archivos adjuntos" at bounding box center [173, 260] width 208 height 43
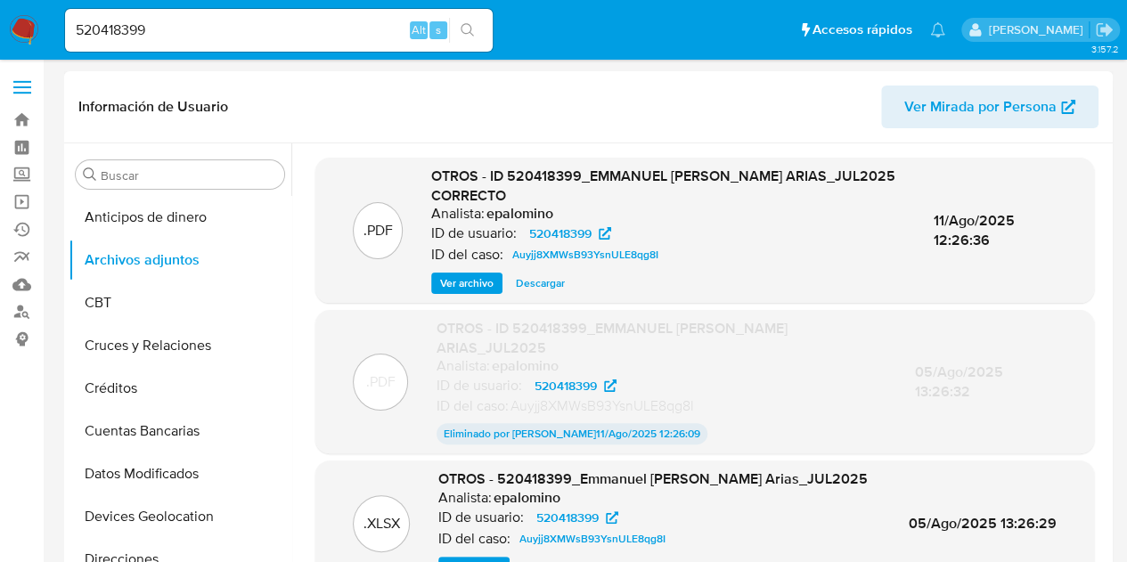
click at [454, 292] on span "Ver archivo" at bounding box center [466, 283] width 53 height 18
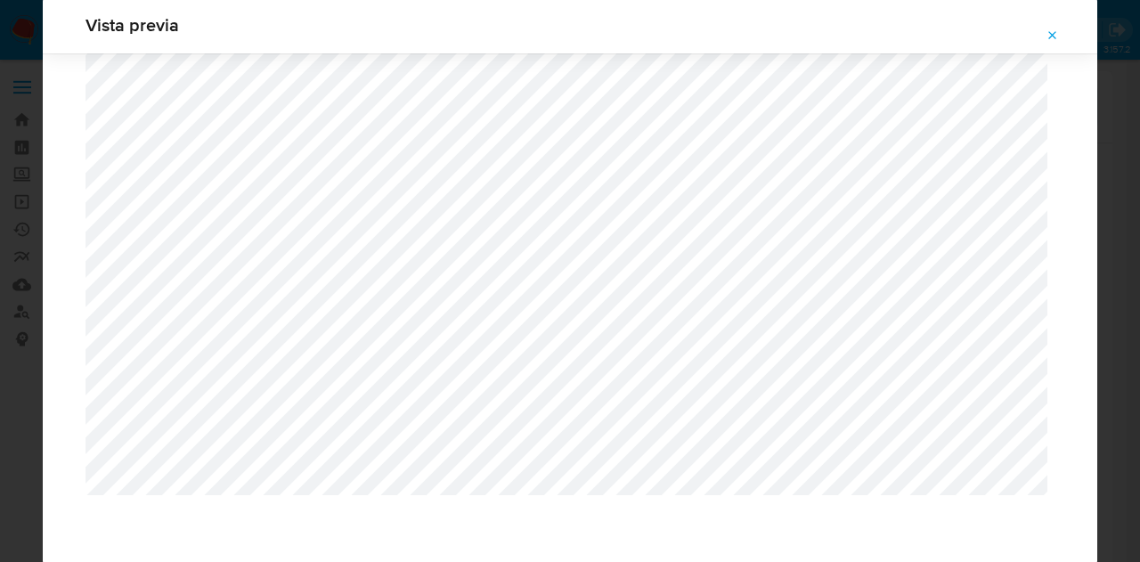
scroll to position [57, 0]
